Goal: Information Seeking & Learning: Check status

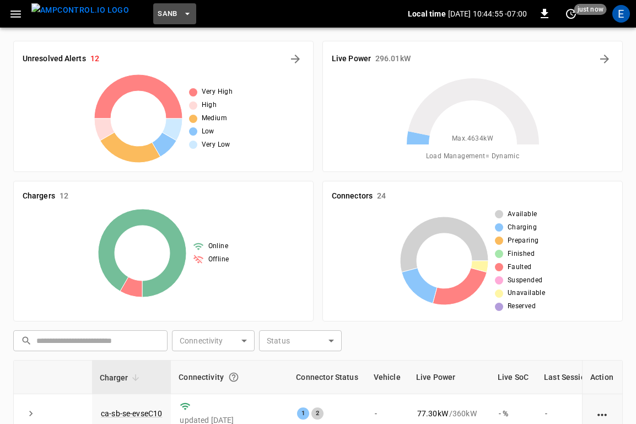
click at [182, 15] on icon "button" at bounding box center [187, 13] width 11 height 11
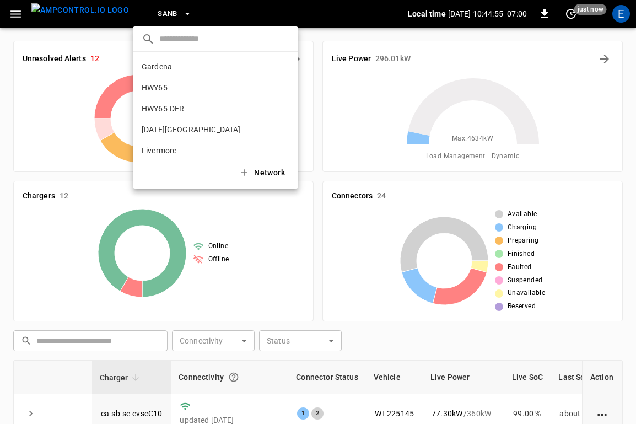
scroll to position [93, 0]
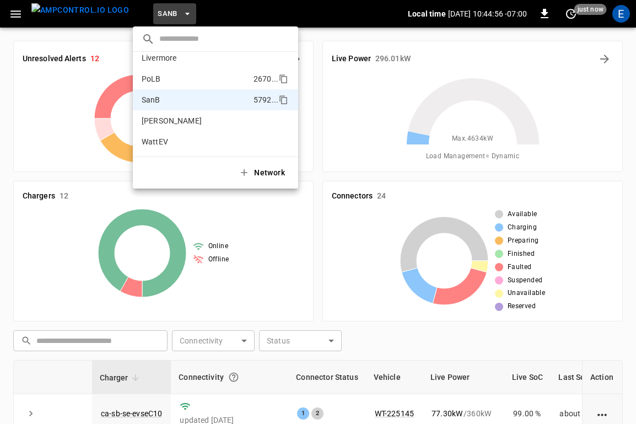
click at [175, 77] on p "PoLB" at bounding box center [196, 78] width 108 height 11
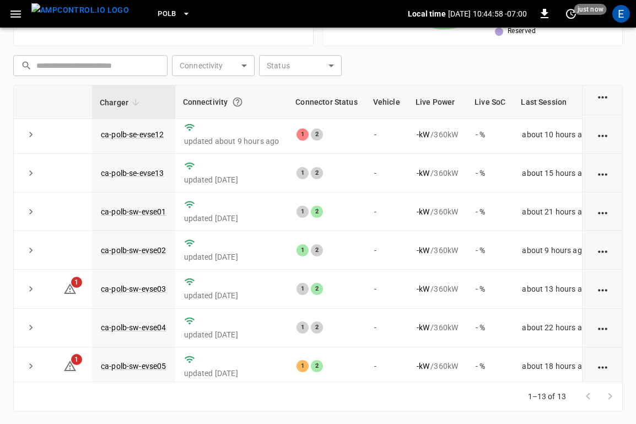
scroll to position [243, 0]
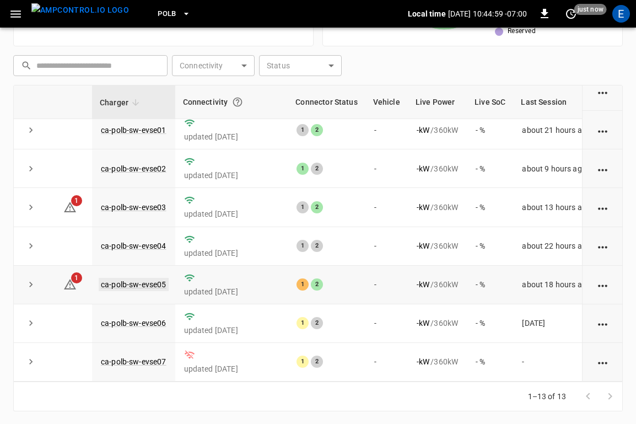
click at [153, 287] on link "ca-polb-sw-evse05" at bounding box center [134, 284] width 70 height 13
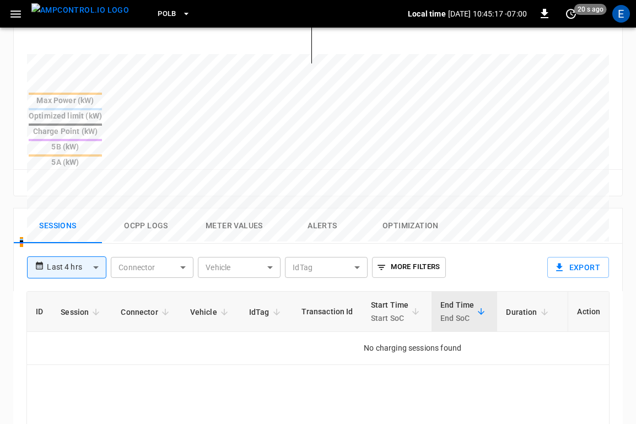
scroll to position [570, 0]
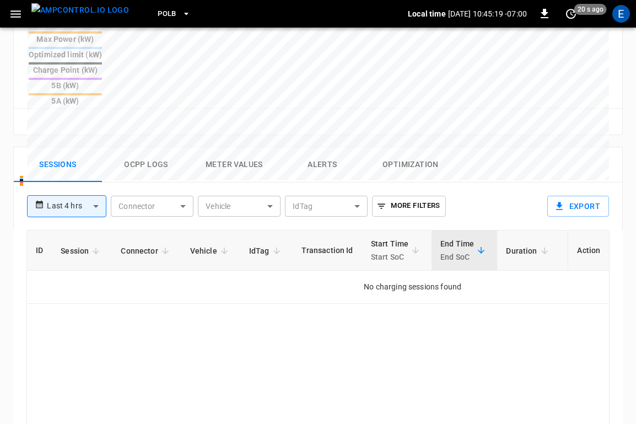
click at [154, 147] on button "Ocpp logs" at bounding box center [146, 164] width 88 height 35
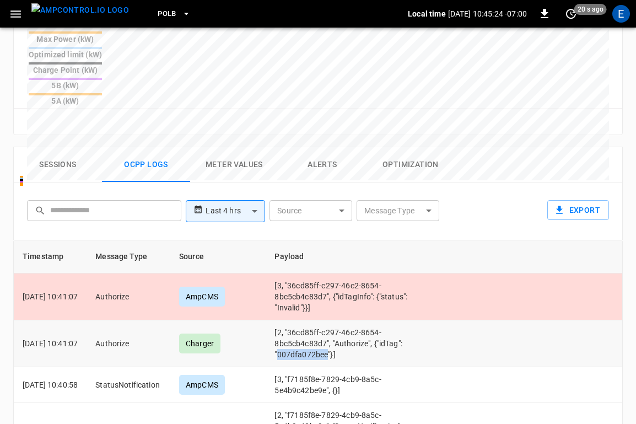
drag, startPoint x: 294, startPoint y: 302, endPoint x: 344, endPoint y: 303, distance: 49.1
click at [344, 320] on td "[2, "36cd85ff-c297-46c2-8654-8bc5cb4c83d7", "Authorize", {"idTag": "007dfa072be…" at bounding box center [353, 343] width 174 height 47
copy td "007dfa072bee"
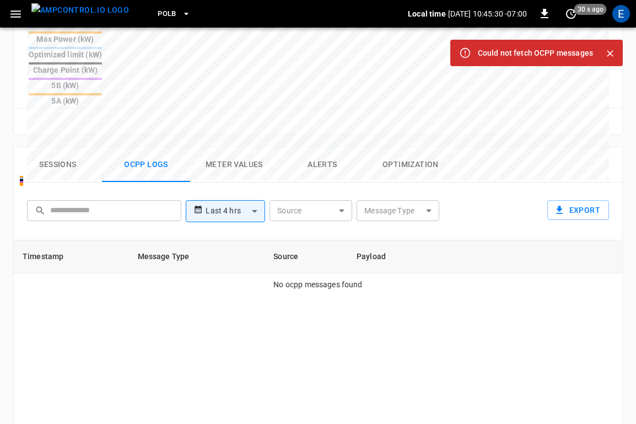
click at [85, 16] on img "menu" at bounding box center [80, 10] width 98 height 14
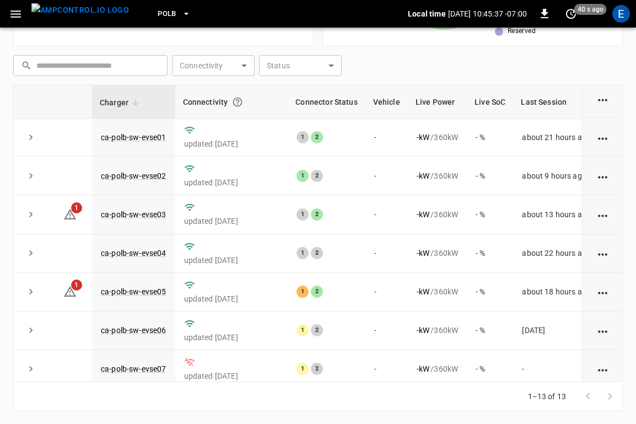
scroll to position [243, 0]
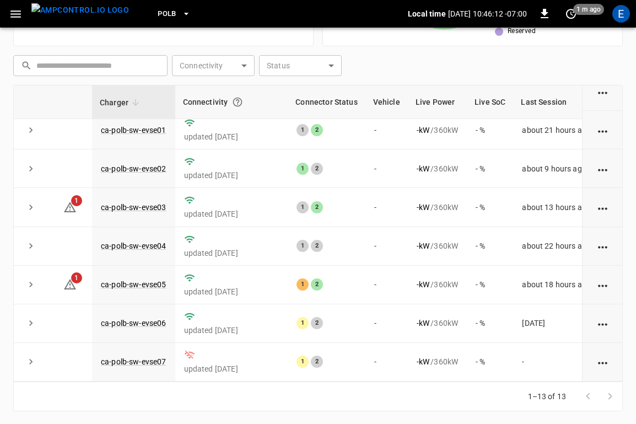
click at [164, 223] on td "ca-polb-sw-evse03" at bounding box center [133, 207] width 83 height 39
click at [164, 274] on td "ca-polb-sw-evse05" at bounding box center [133, 285] width 83 height 39
click at [158, 277] on td "ca-polb-sw-evse05" at bounding box center [133, 285] width 83 height 39
click at [156, 281] on link "ca-polb-sw-evse05" at bounding box center [134, 284] width 70 height 13
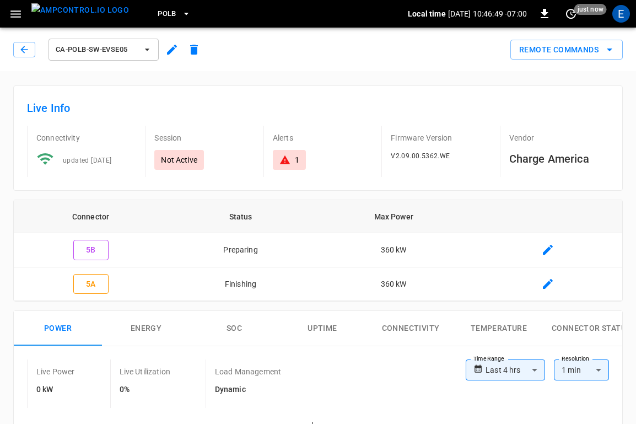
click at [87, 17] on img "menu" at bounding box center [80, 10] width 98 height 14
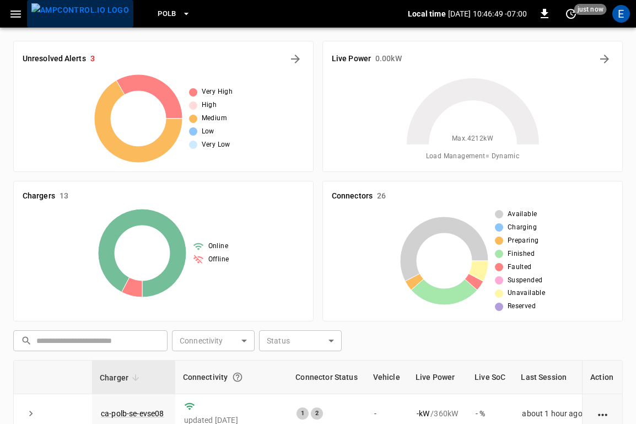
click at [85, 12] on img "menu" at bounding box center [80, 10] width 98 height 14
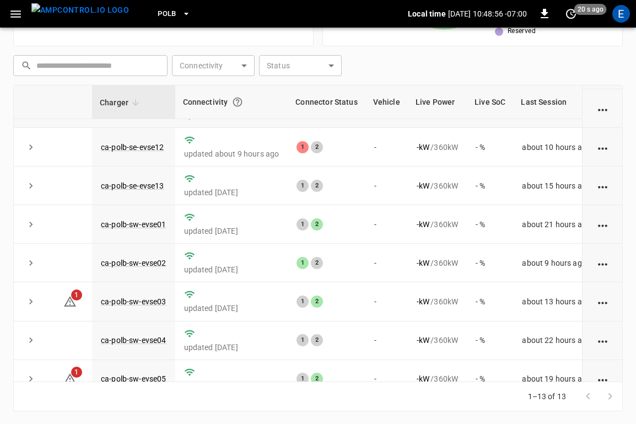
scroll to position [243, 0]
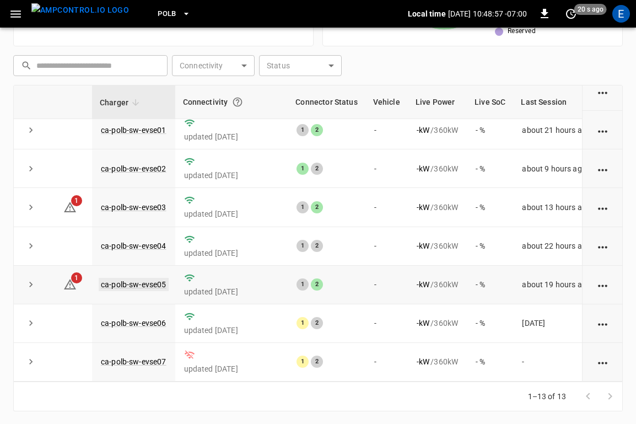
click at [126, 286] on link "ca-polb-sw-evse05" at bounding box center [134, 284] width 70 height 13
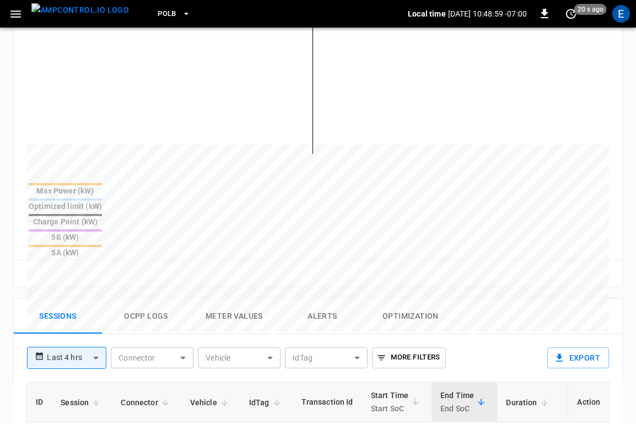
scroll to position [513, 0]
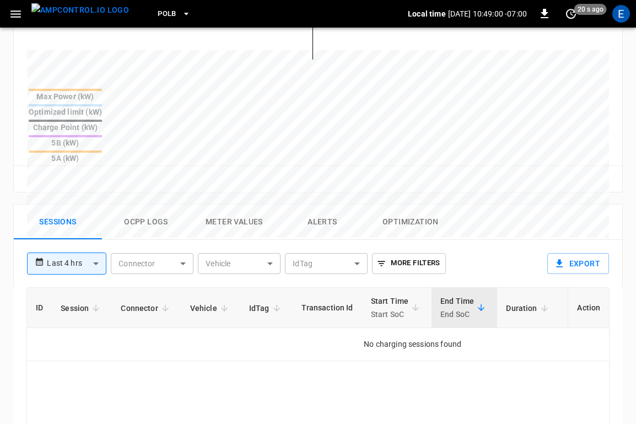
click at [167, 205] on button "Ocpp logs" at bounding box center [146, 222] width 88 height 35
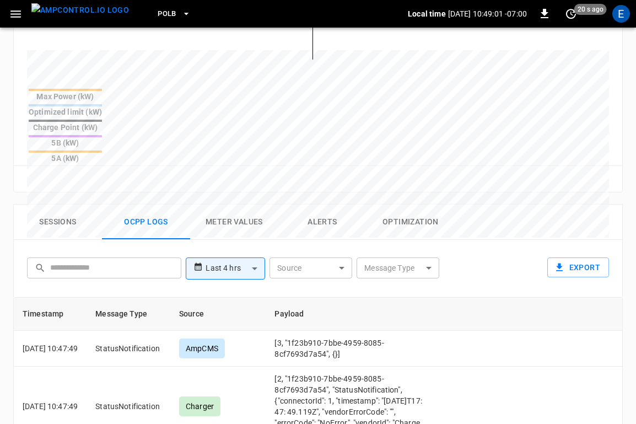
scroll to position [94, 0]
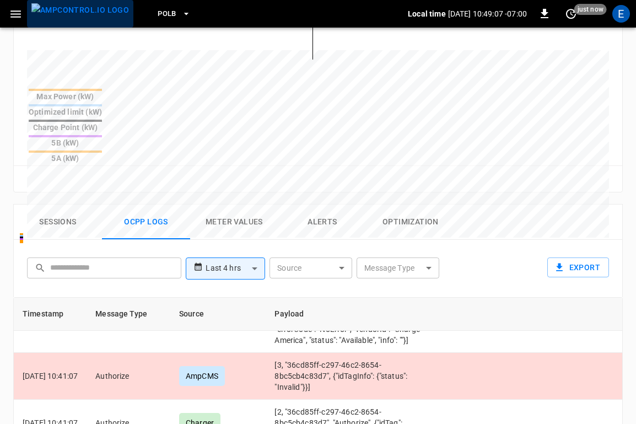
click at [87, 7] on img "menu" at bounding box center [80, 10] width 98 height 14
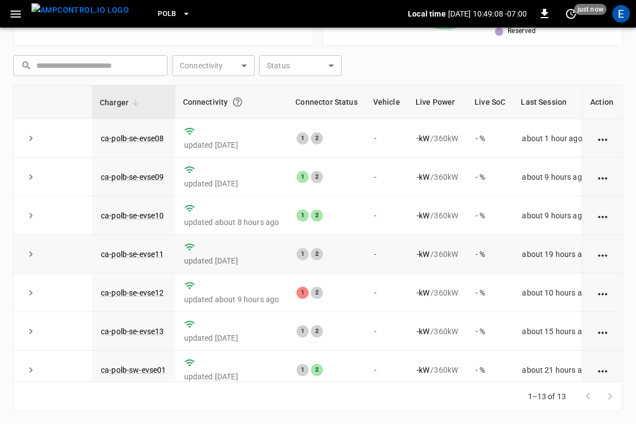
scroll to position [243, 0]
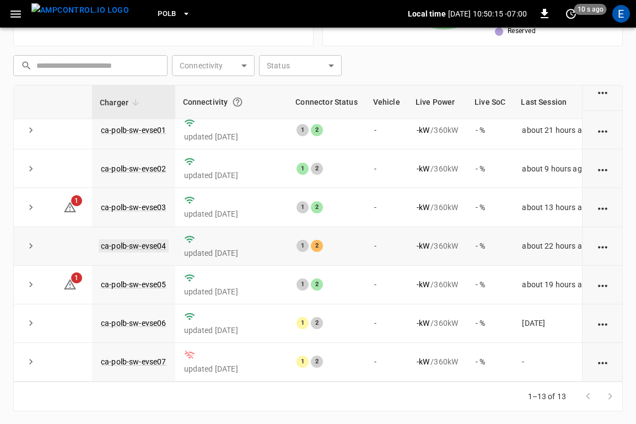
click at [155, 241] on link "ca-polb-sw-evse04" at bounding box center [134, 245] width 70 height 13
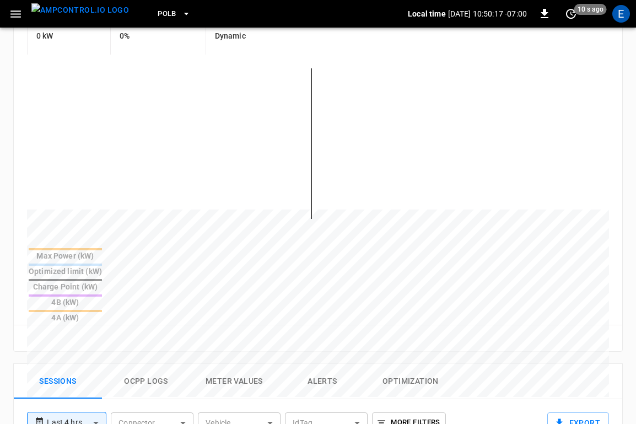
scroll to position [485, 0]
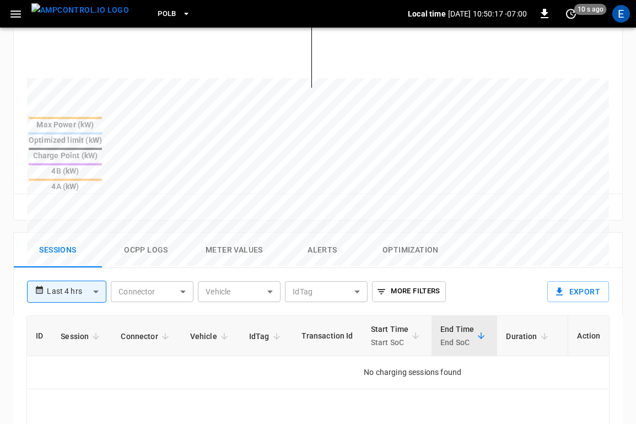
click at [170, 233] on button "Ocpp logs" at bounding box center [146, 250] width 88 height 35
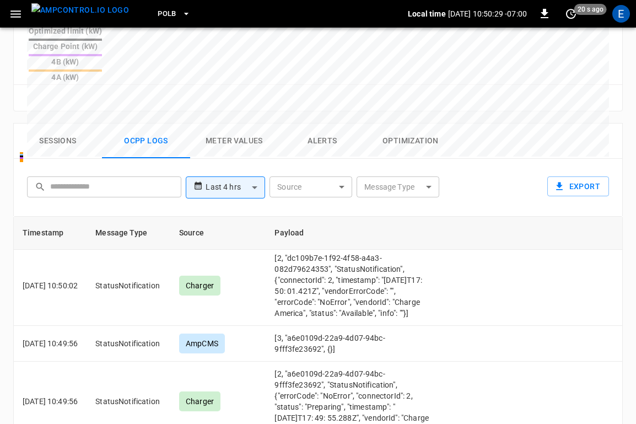
scroll to position [0, 0]
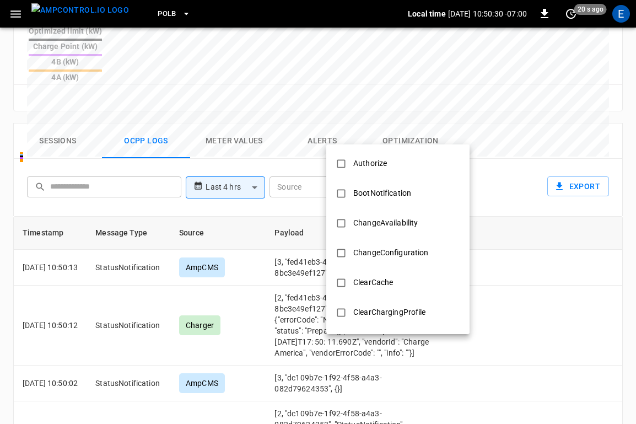
click at [403, 160] on li "Authorize" at bounding box center [397, 164] width 143 height 30
type input "*********"
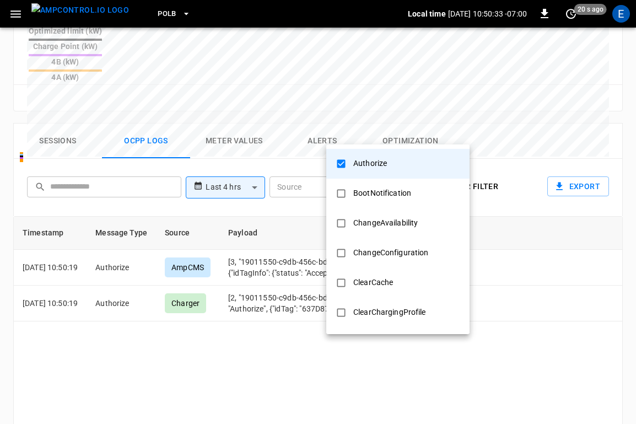
click at [274, 289] on div at bounding box center [318, 212] width 636 height 424
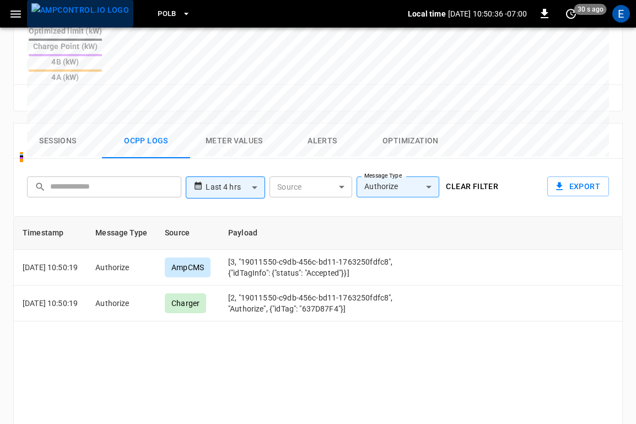
click at [81, 9] on img "menu" at bounding box center [80, 10] width 98 height 14
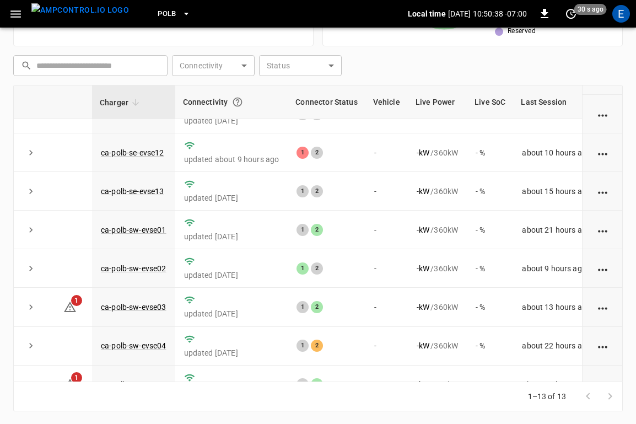
scroll to position [243, 0]
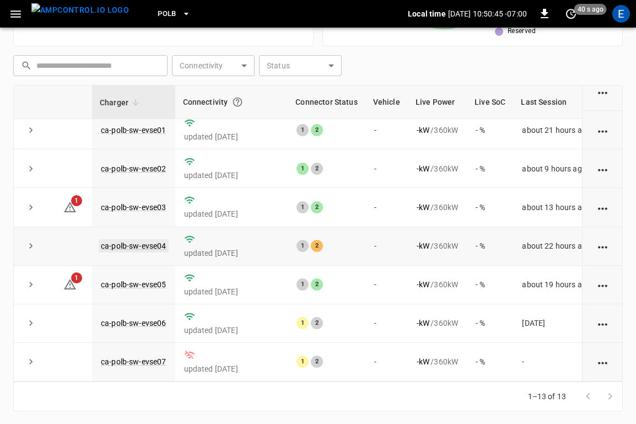
click at [152, 244] on link "ca-polb-sw-evse04" at bounding box center [134, 245] width 70 height 13
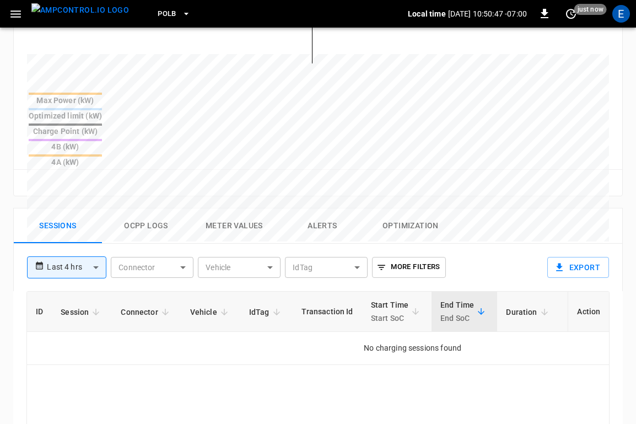
scroll to position [538, 0]
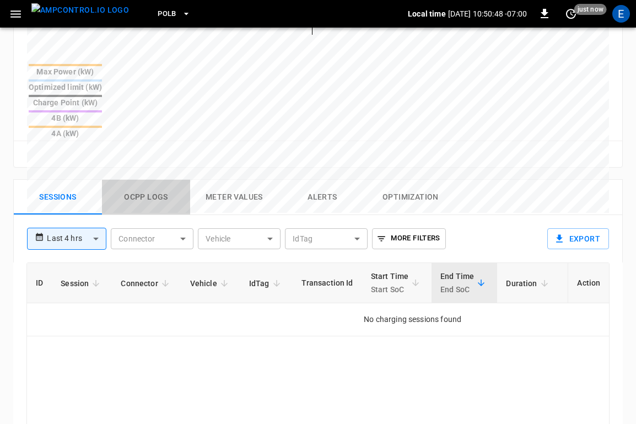
click at [148, 180] on button "Ocpp logs" at bounding box center [146, 197] width 88 height 35
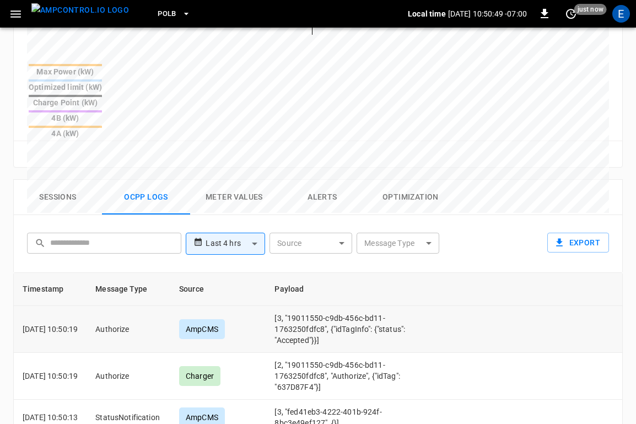
scroll to position [9, 0]
